Goal: Browse casually: Explore the website without a specific task or goal

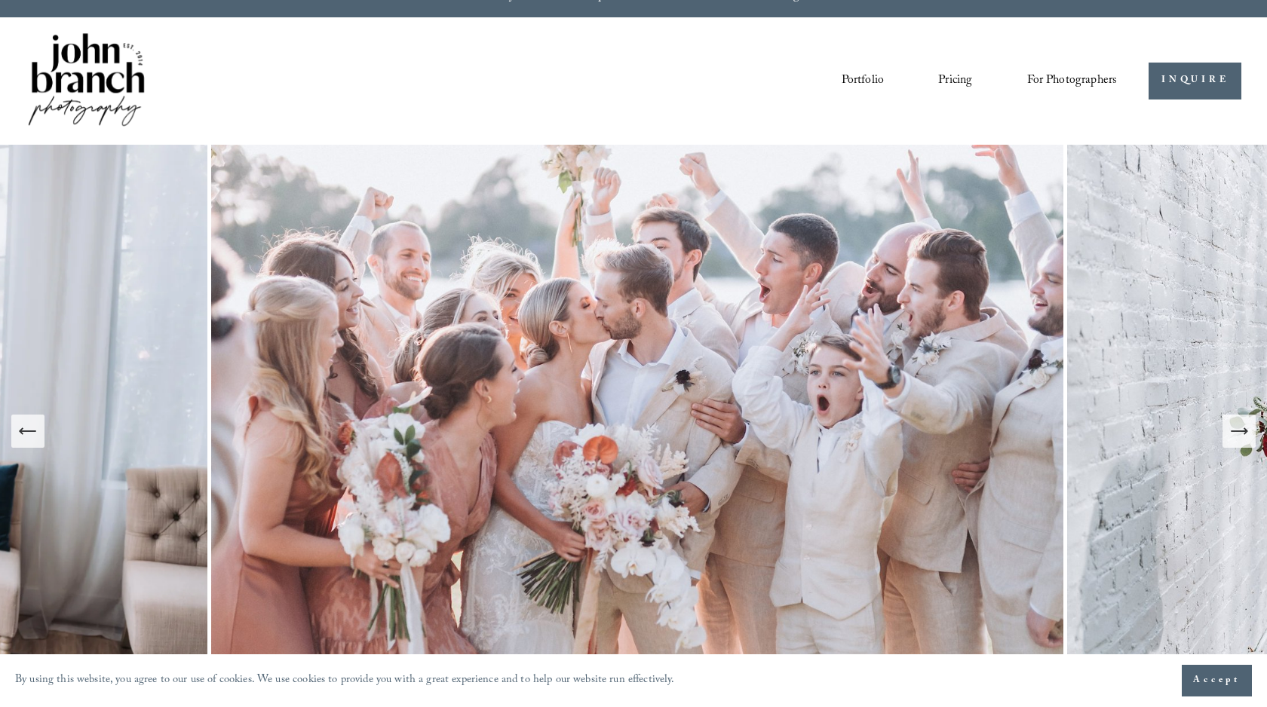
scroll to position [57, 0]
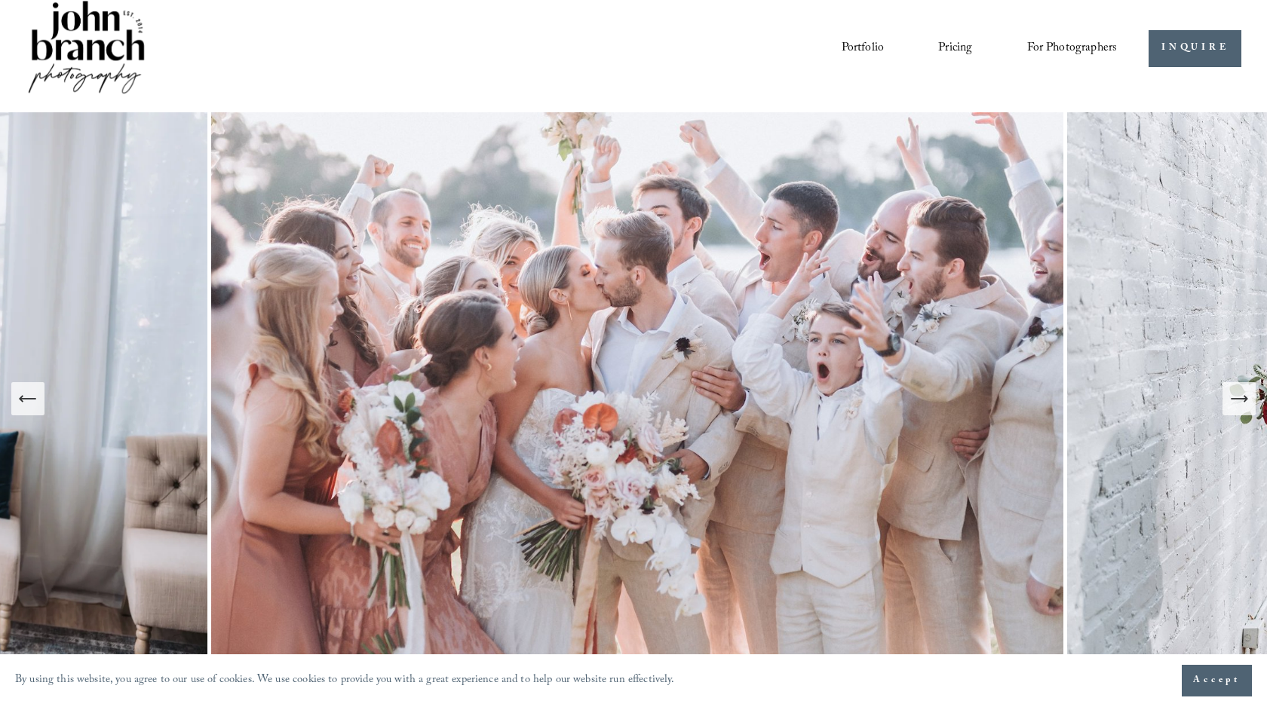
click at [861, 42] on link "Portfolio" at bounding box center [862, 48] width 42 height 26
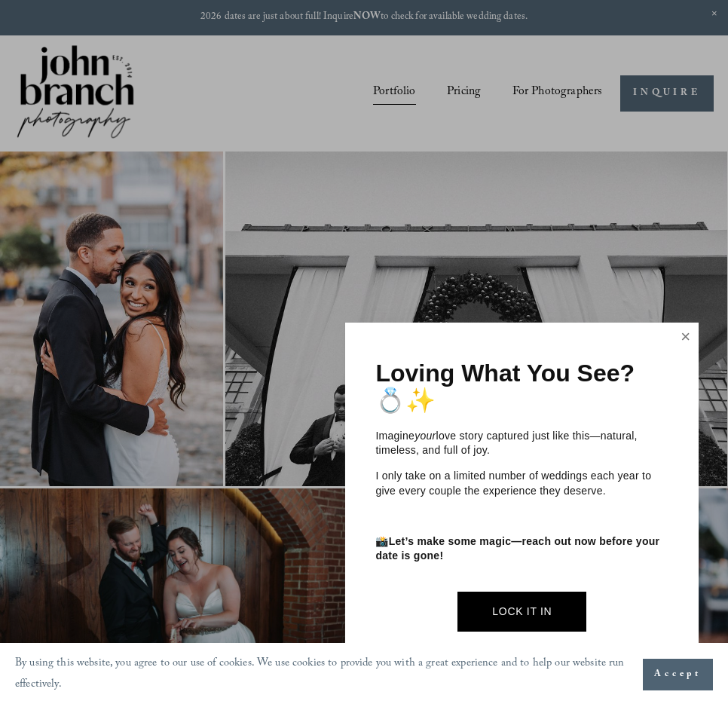
click at [688, 337] on link "Close" at bounding box center [686, 337] width 23 height 24
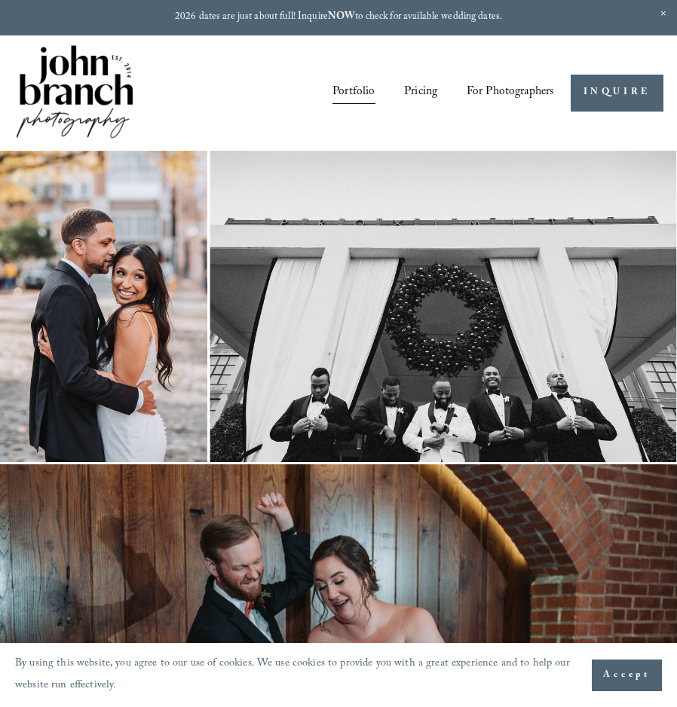
click at [90, 88] on img at bounding box center [75, 93] width 122 height 102
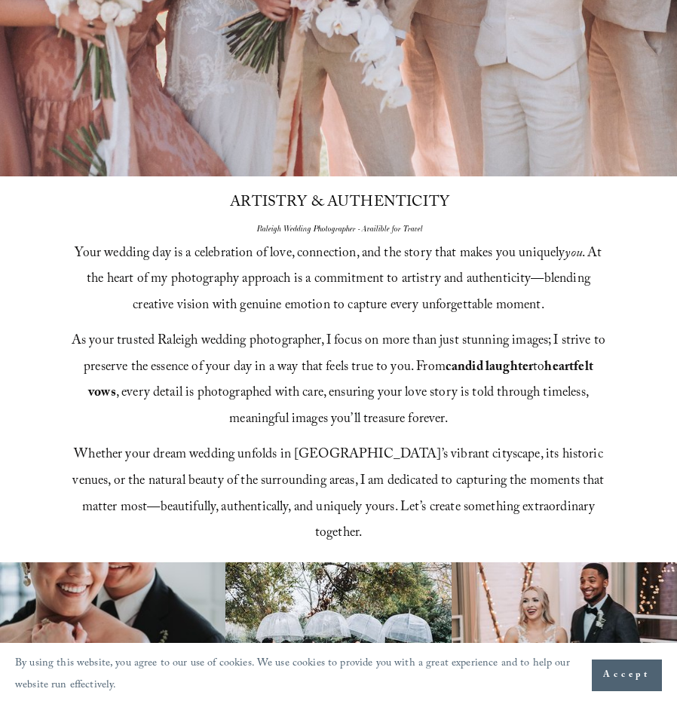
scroll to position [552, 0]
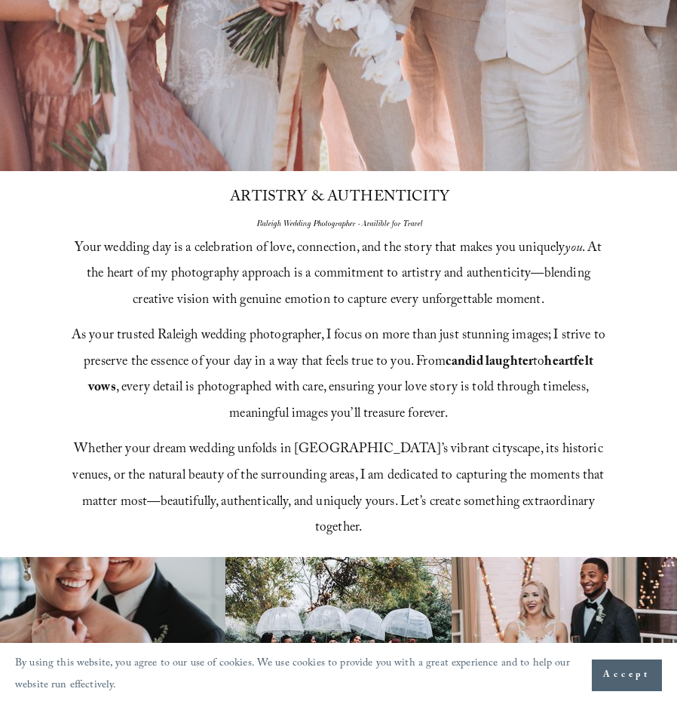
click at [452, 375] on p "As your trusted Raleigh wedding photographer, I focus on more than just stunnin…" at bounding box center [338, 376] width 541 height 105
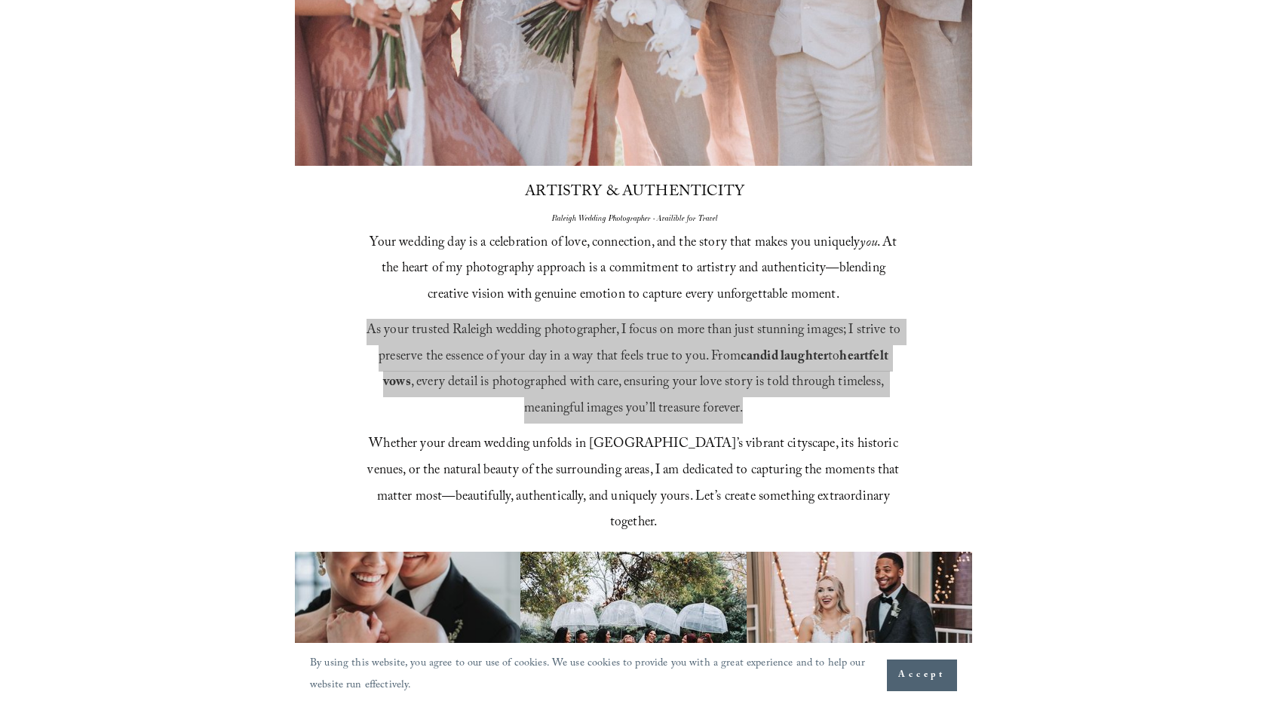
scroll to position [562, 0]
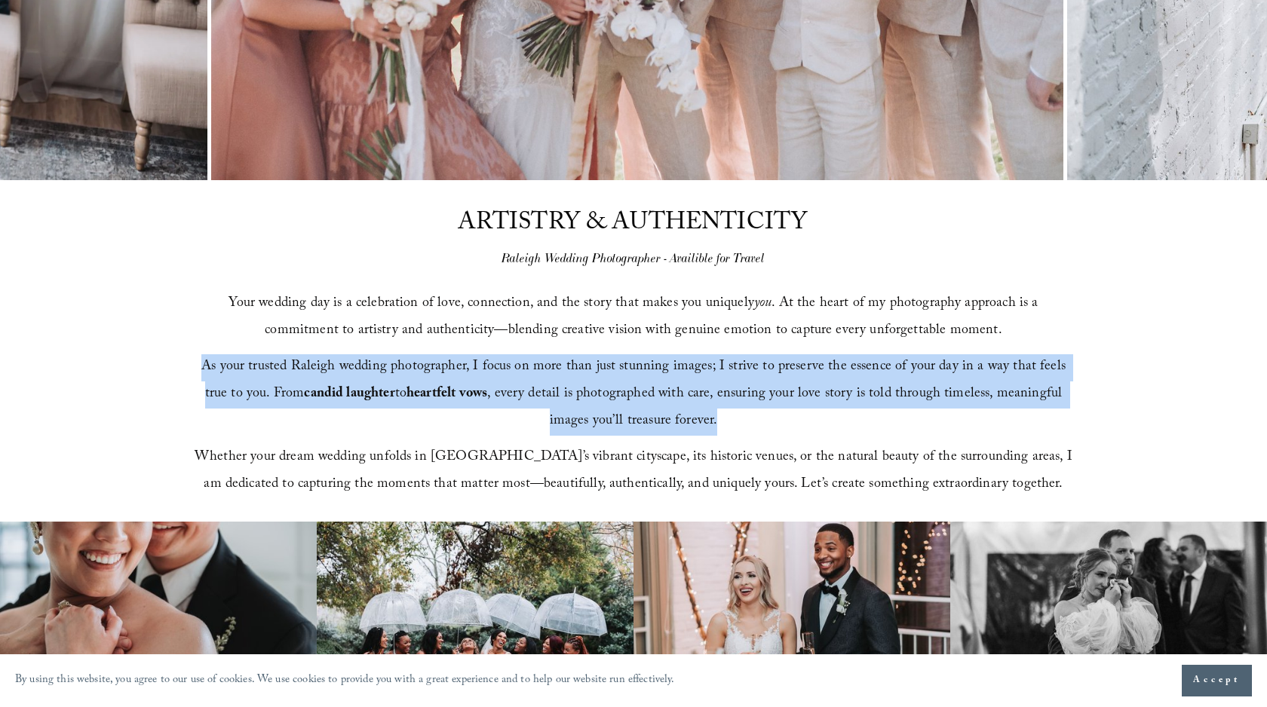
click at [564, 385] on span "As your trusted Raleigh wedding photographer, I focus on more than just stunnin…" at bounding box center [635, 395] width 868 height 78
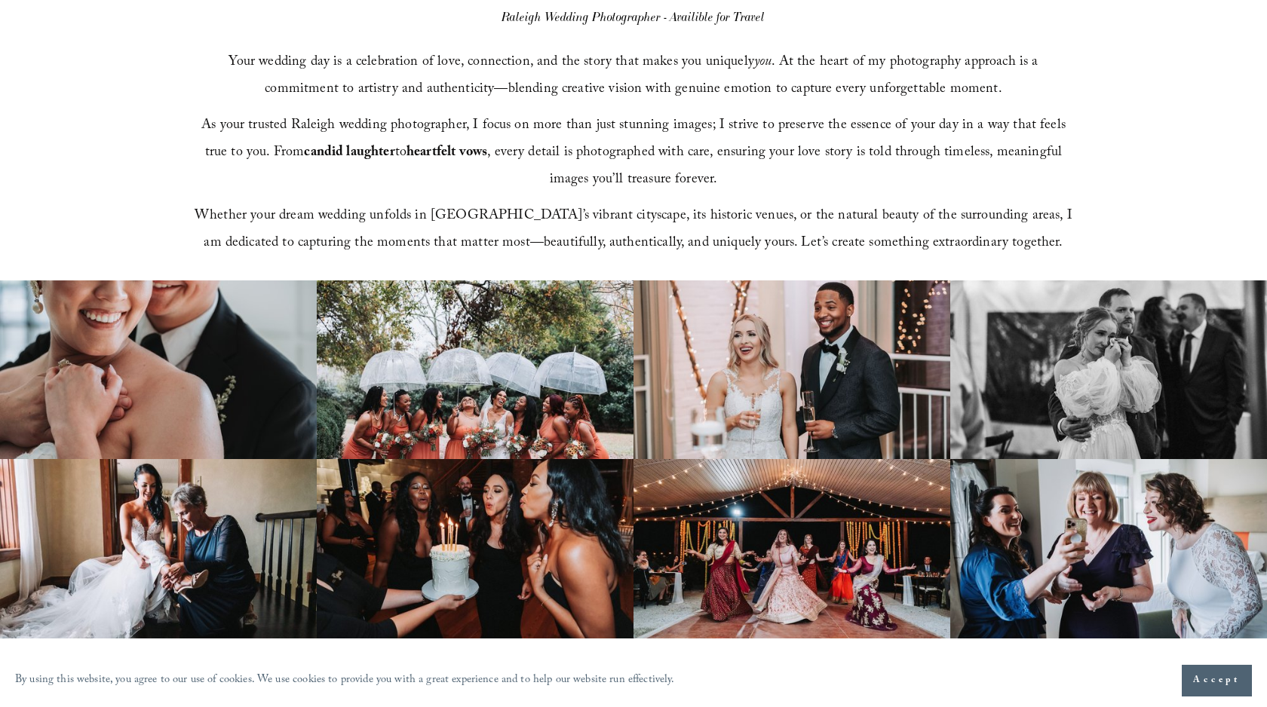
scroll to position [806, 0]
